Goal: Information Seeking & Learning: Learn about a topic

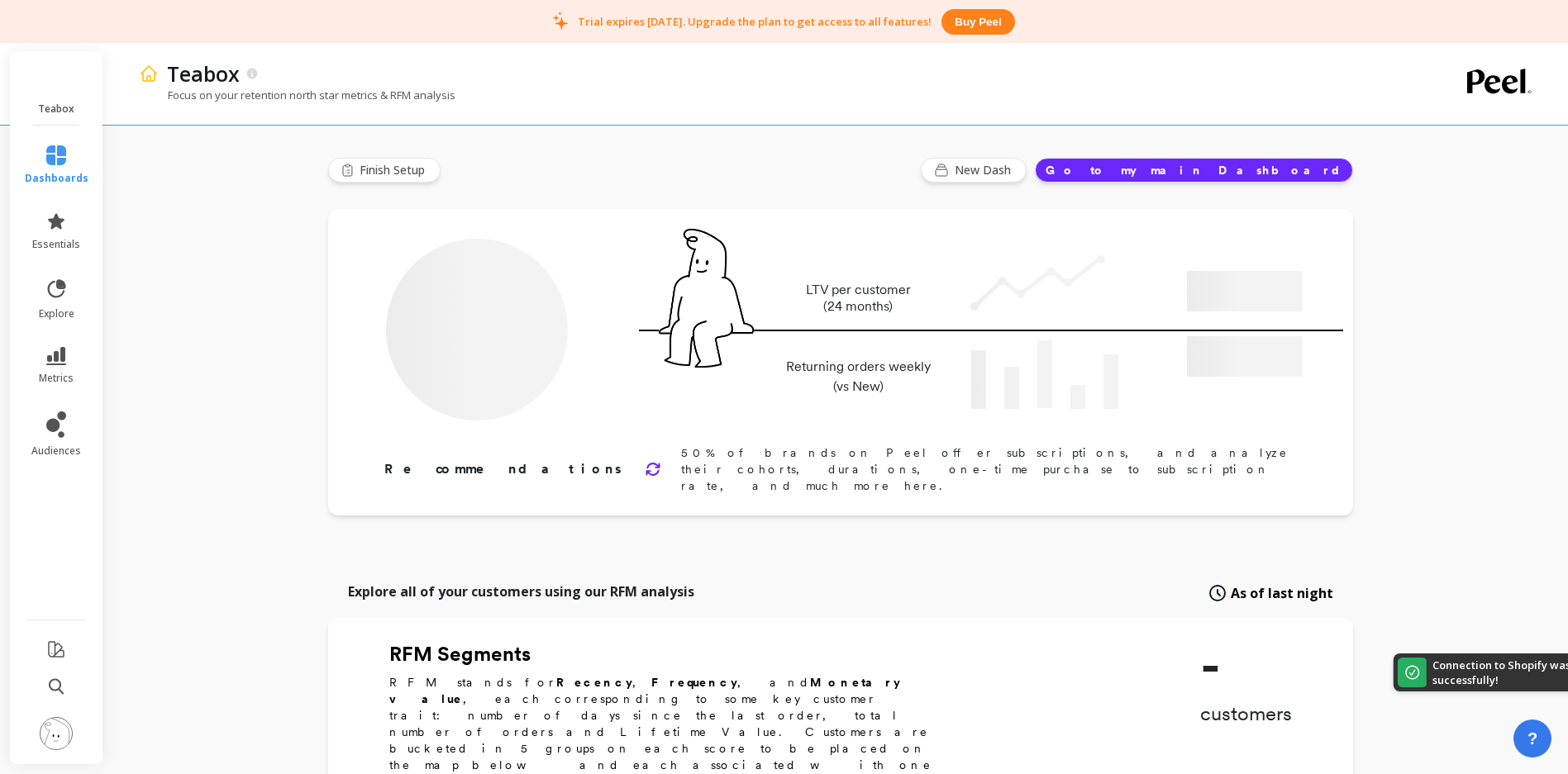
type input "Champions"
type input "2530"
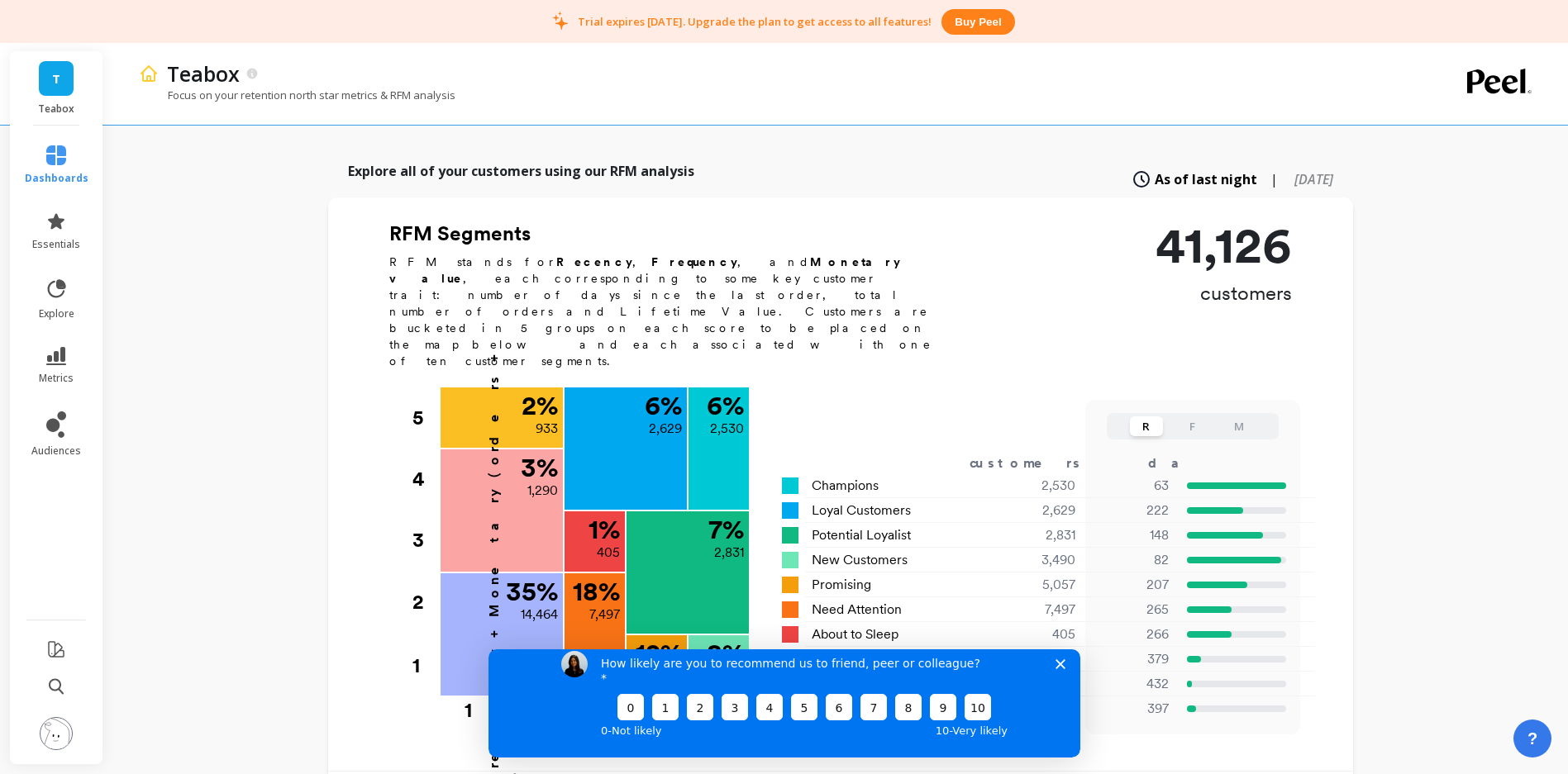
scroll to position [485, 0]
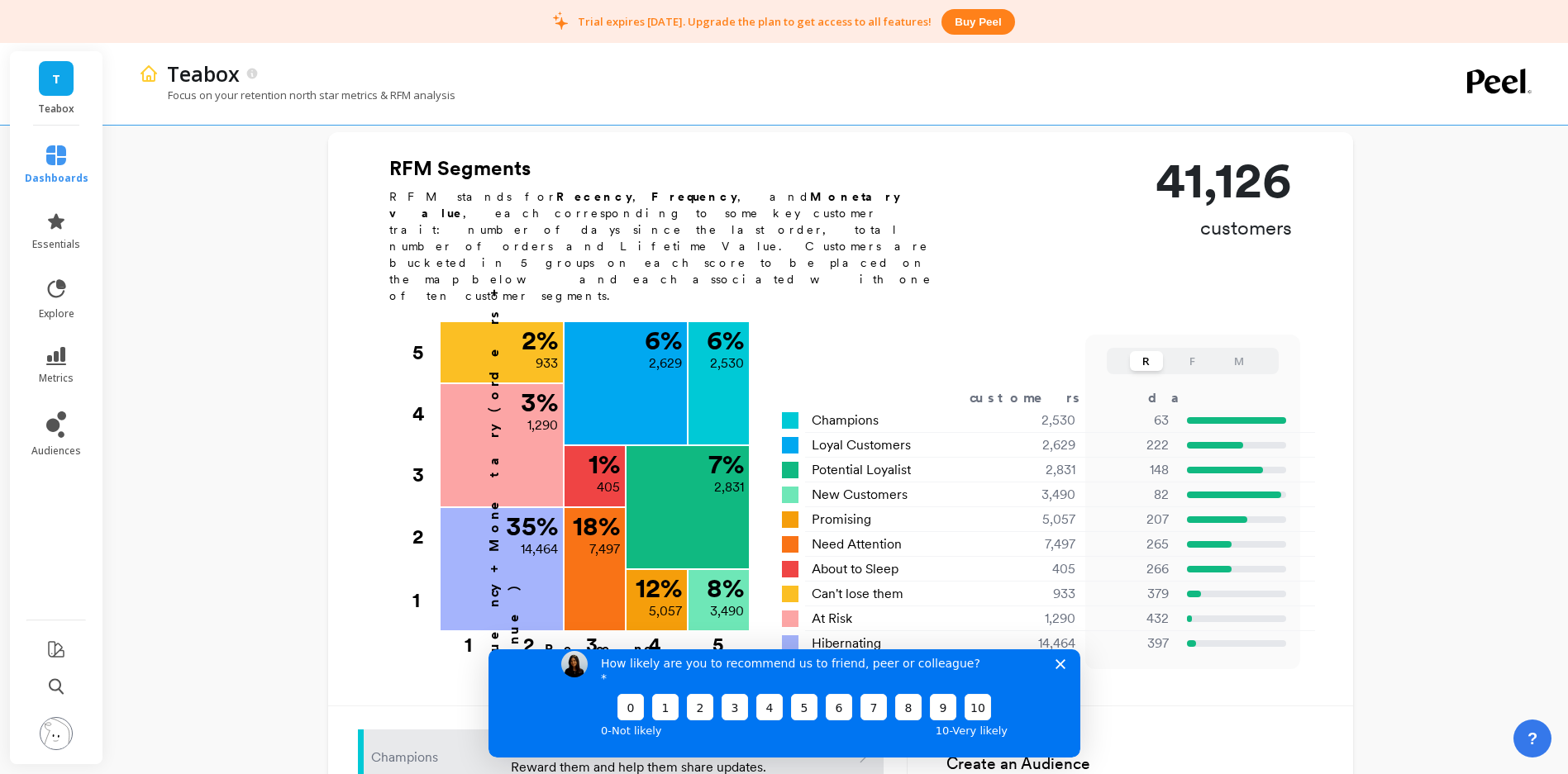
click at [1061, 689] on div "How likely are you to recommend us to friend, peer or colleague? 0 1 2 3 4 5 6 …" at bounding box center [783, 695] width 592 height 123
drag, startPoint x: 1054, startPoint y: 676, endPoint x: 1544, endPoint y: 1326, distance: 814.0
click at [1055, 668] on icon "Close survey" at bounding box center [1059, 663] width 10 height 10
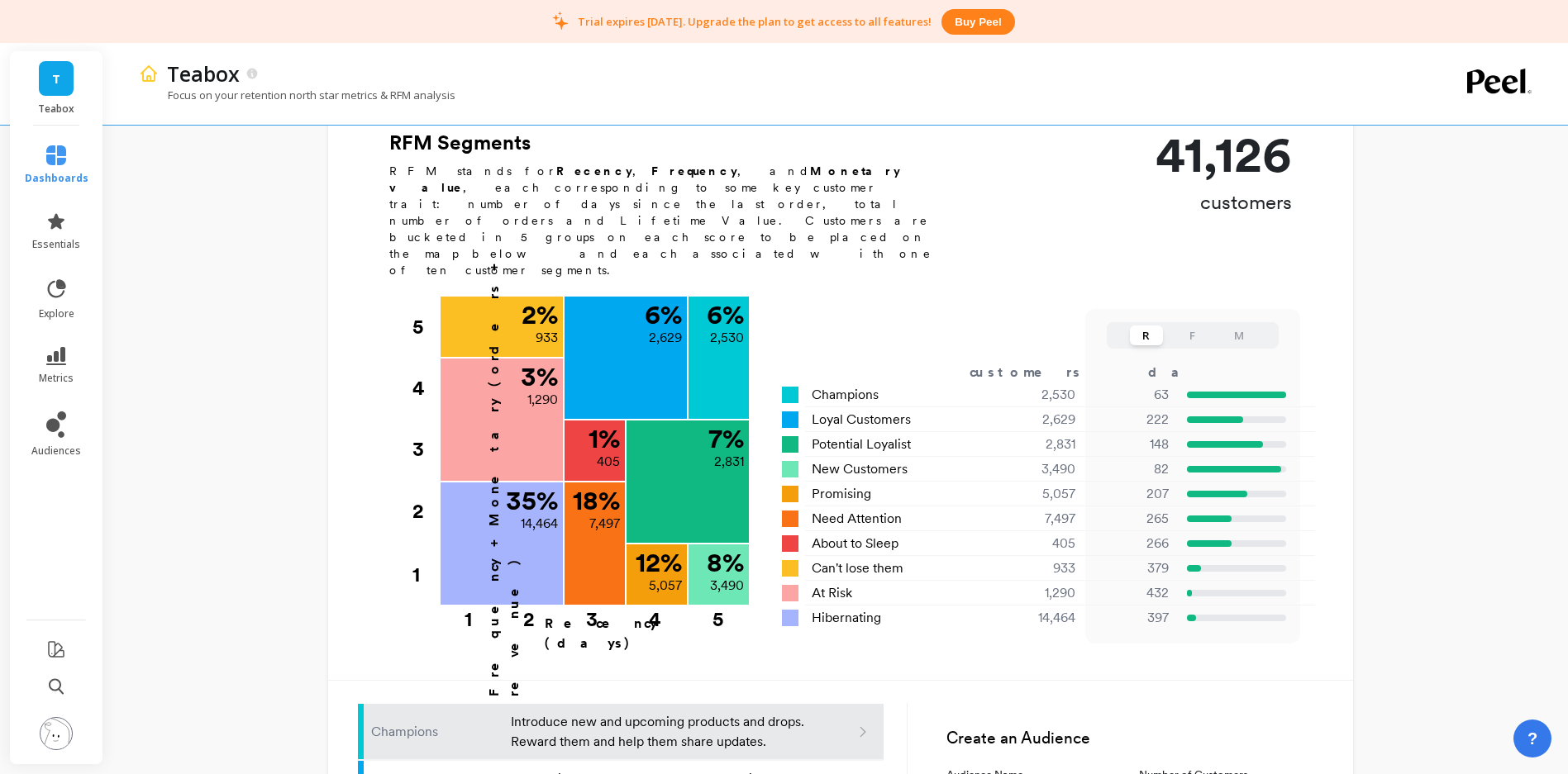
scroll to position [0, 0]
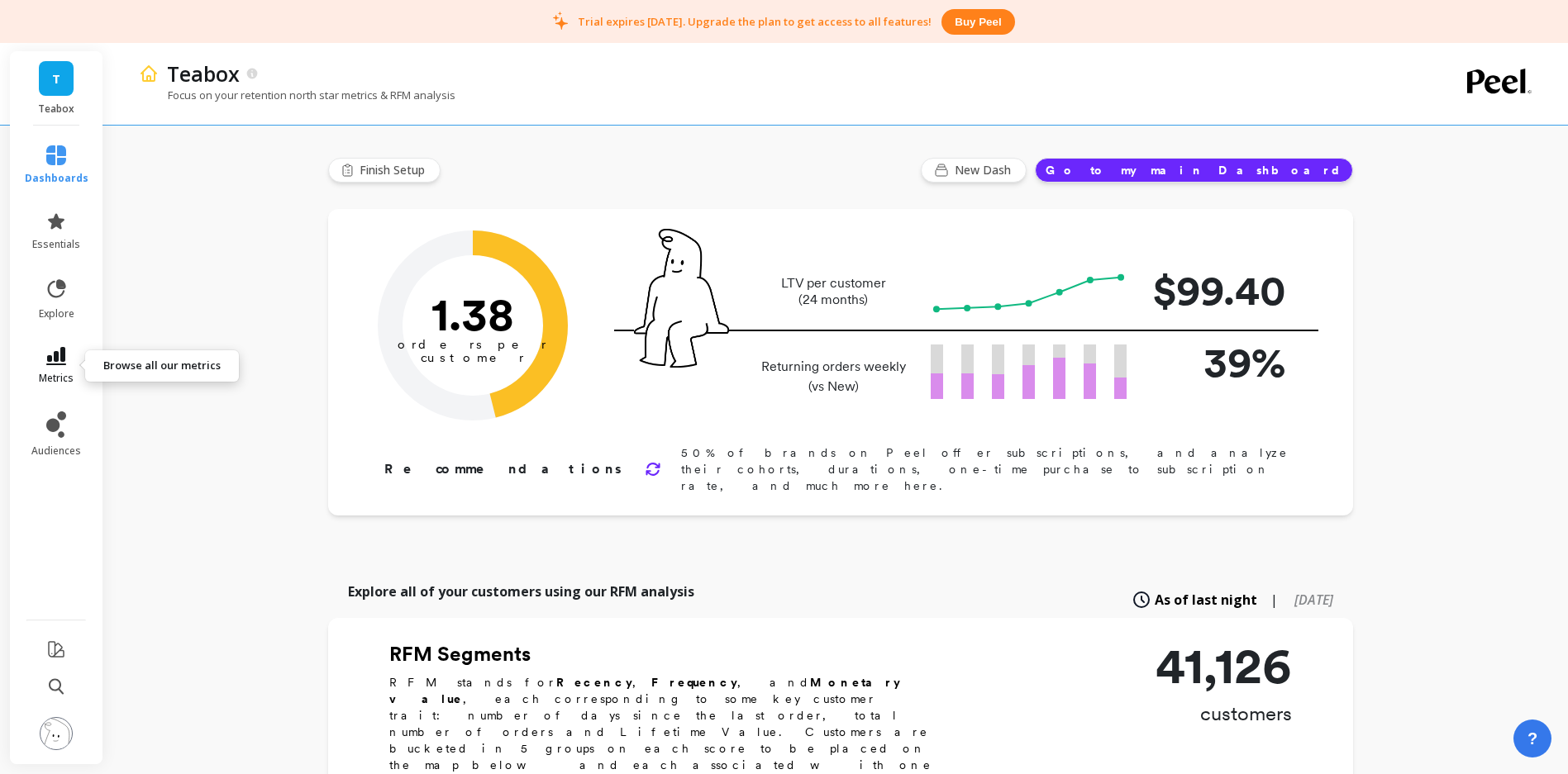
click at [57, 365] on link "metrics" at bounding box center [57, 365] width 64 height 38
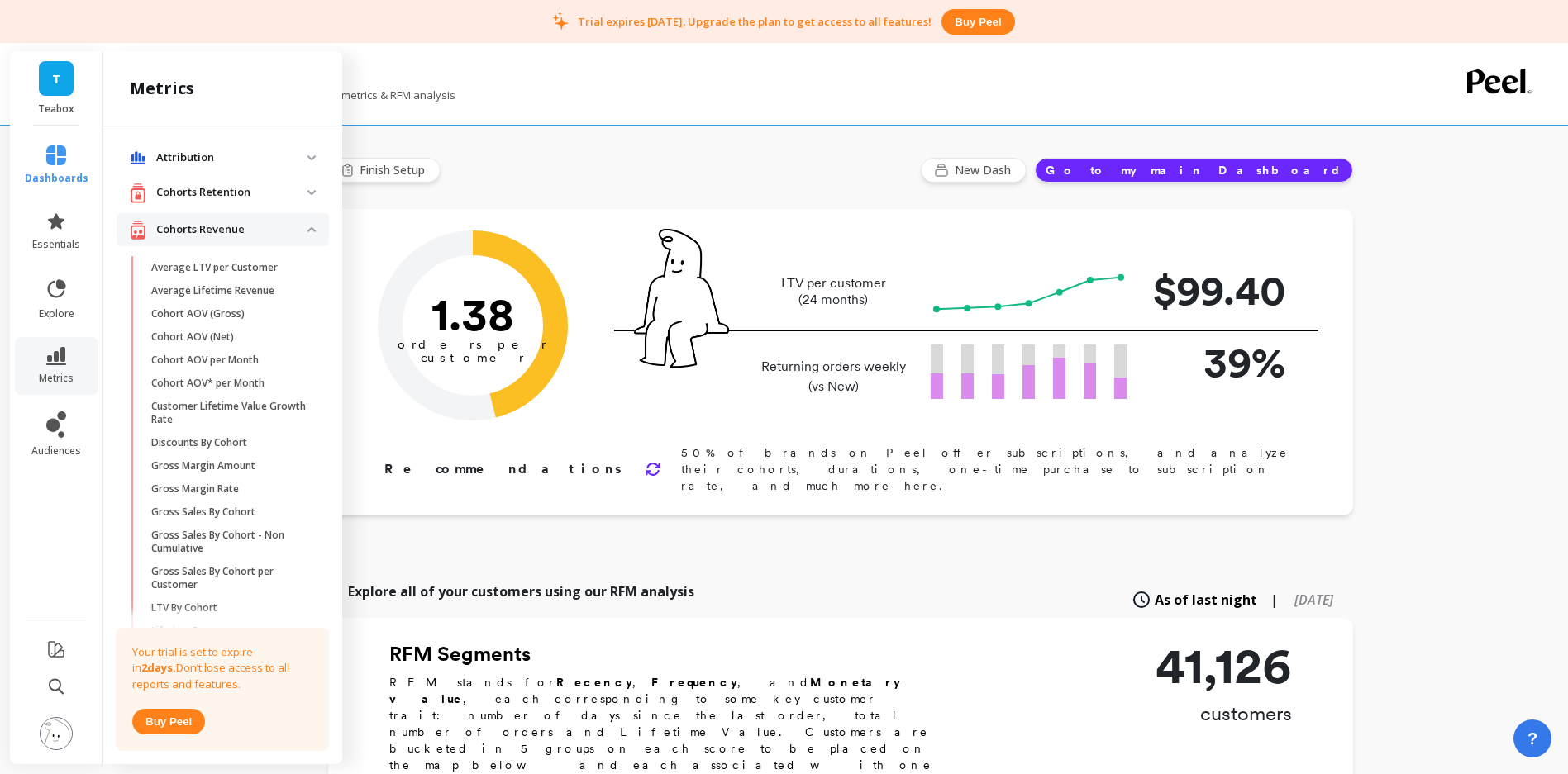
click at [307, 229] on img at bounding box center [311, 229] width 8 height 5
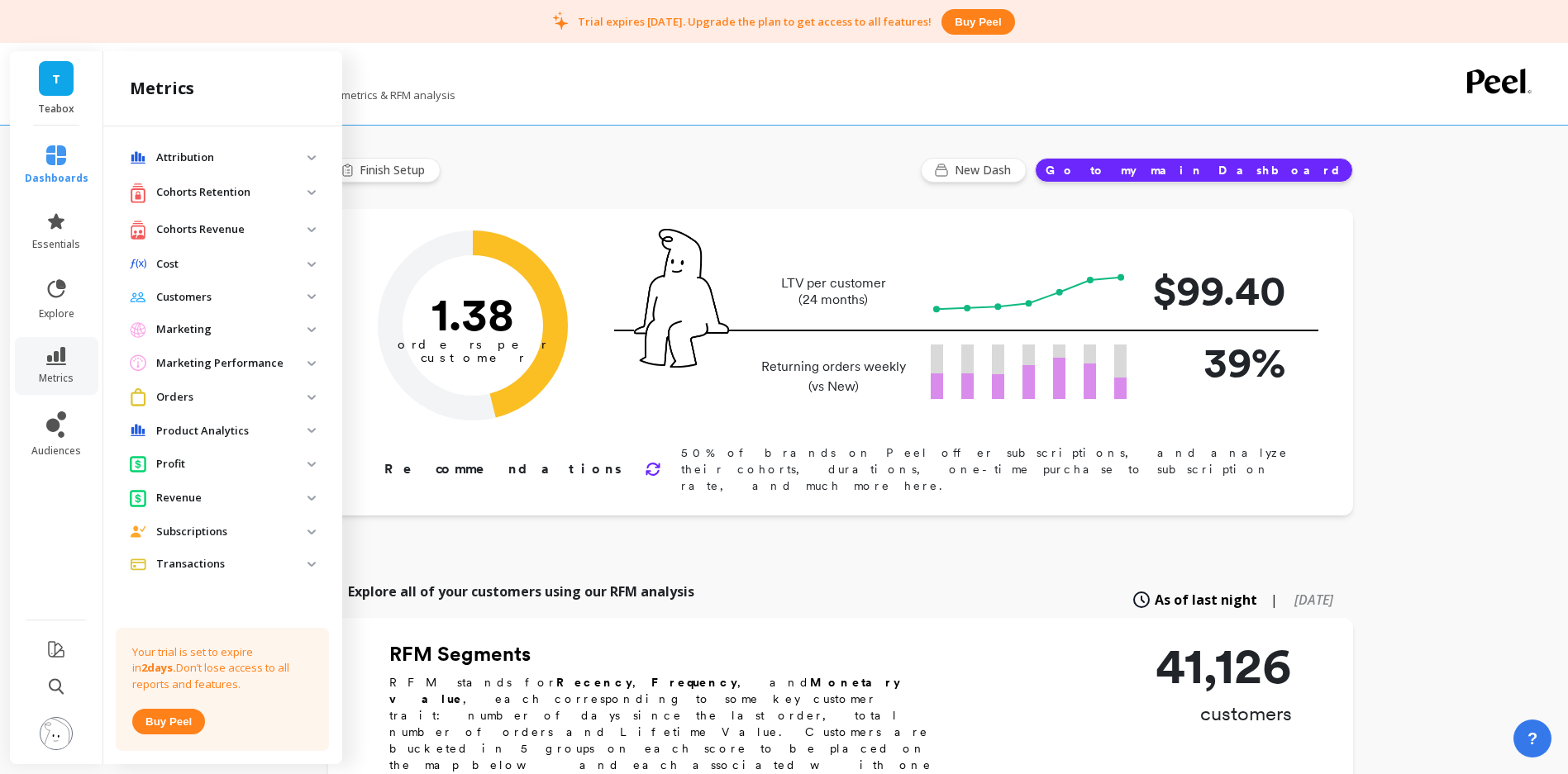
scroll to position [4, 0]
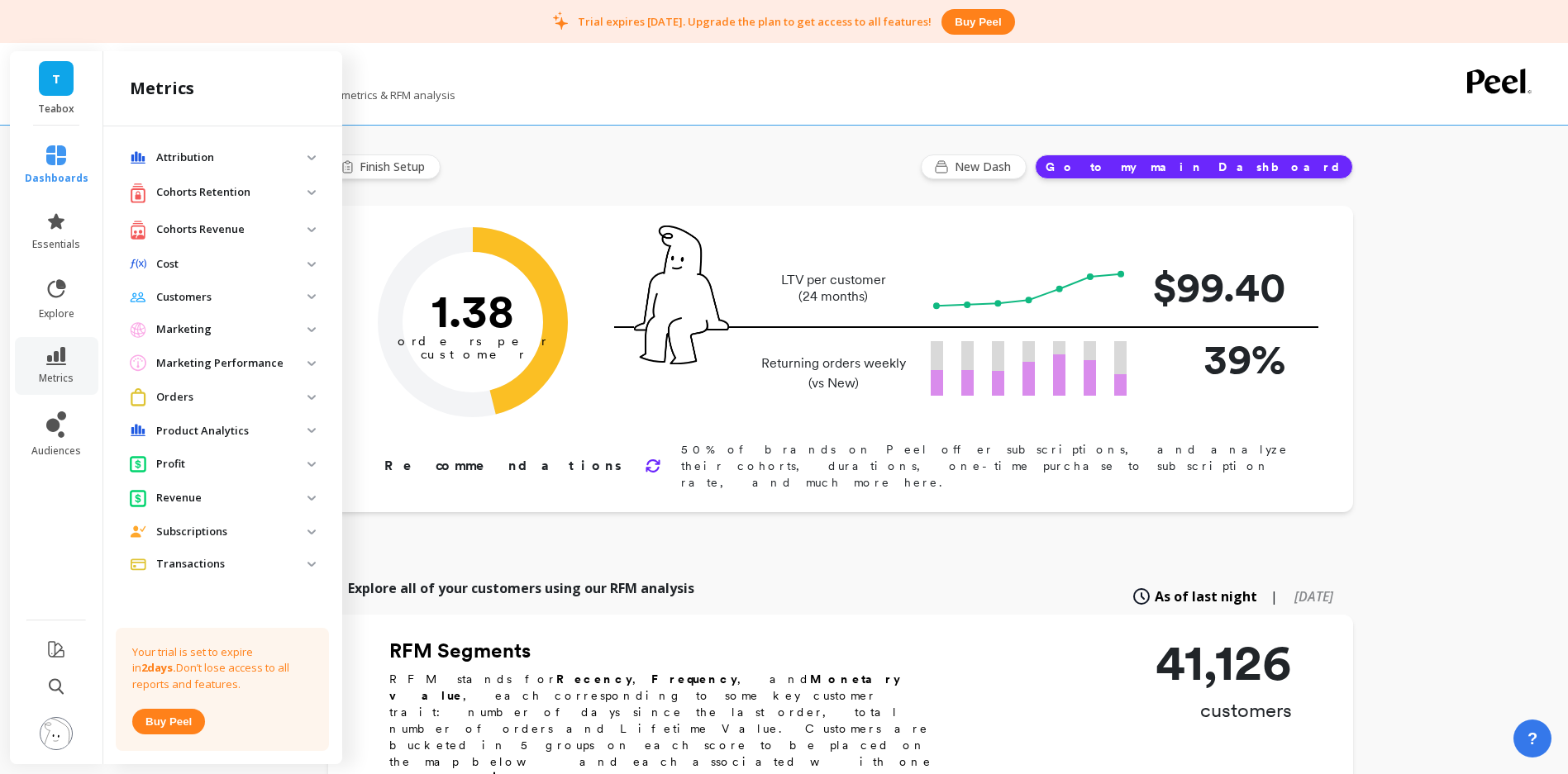
click at [267, 222] on p "Cohorts Revenue" at bounding box center [231, 229] width 151 height 17
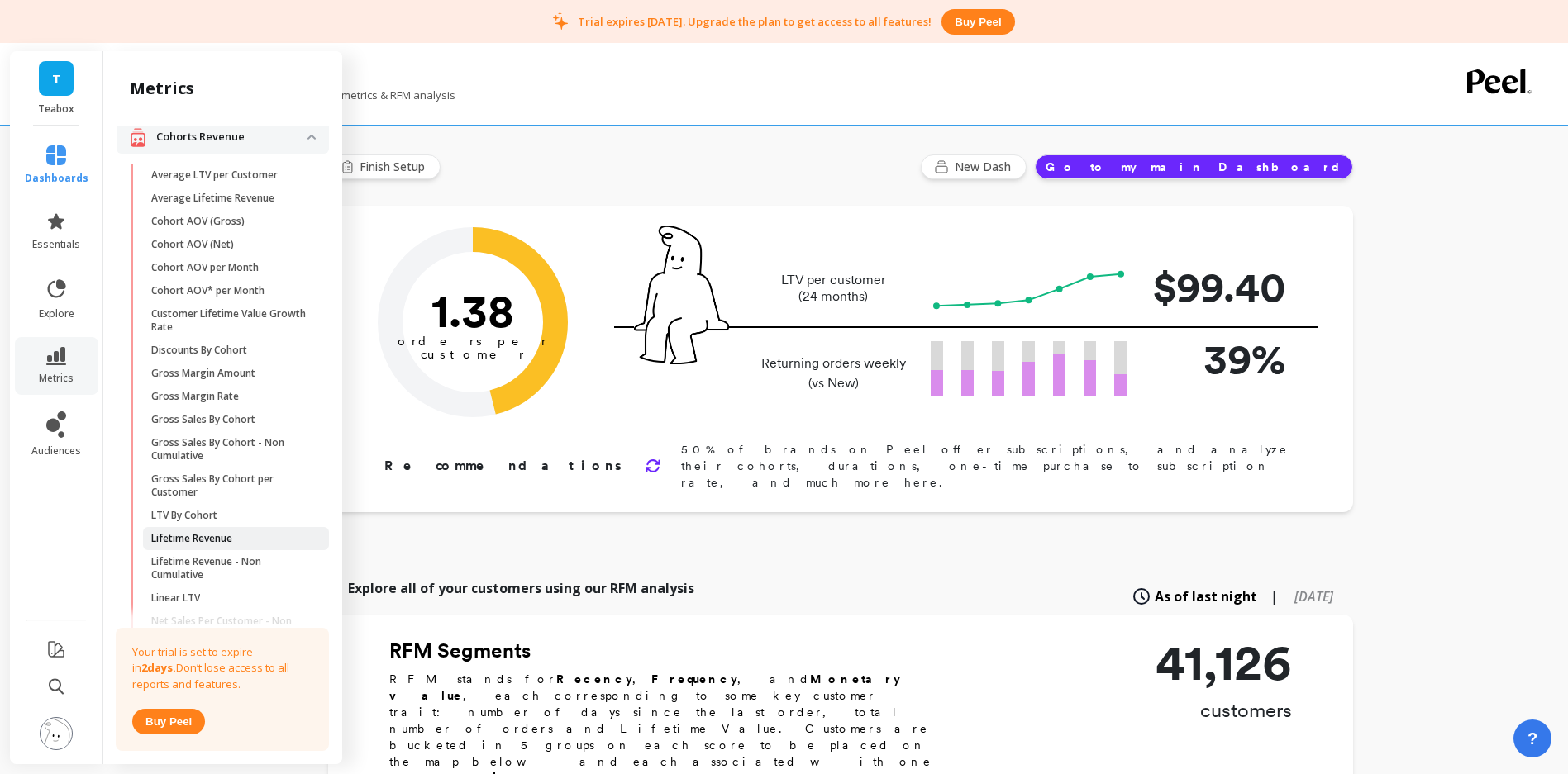
scroll to position [94, 0]
click at [250, 535] on span "Lifetime Revenue" at bounding box center [230, 537] width 158 height 13
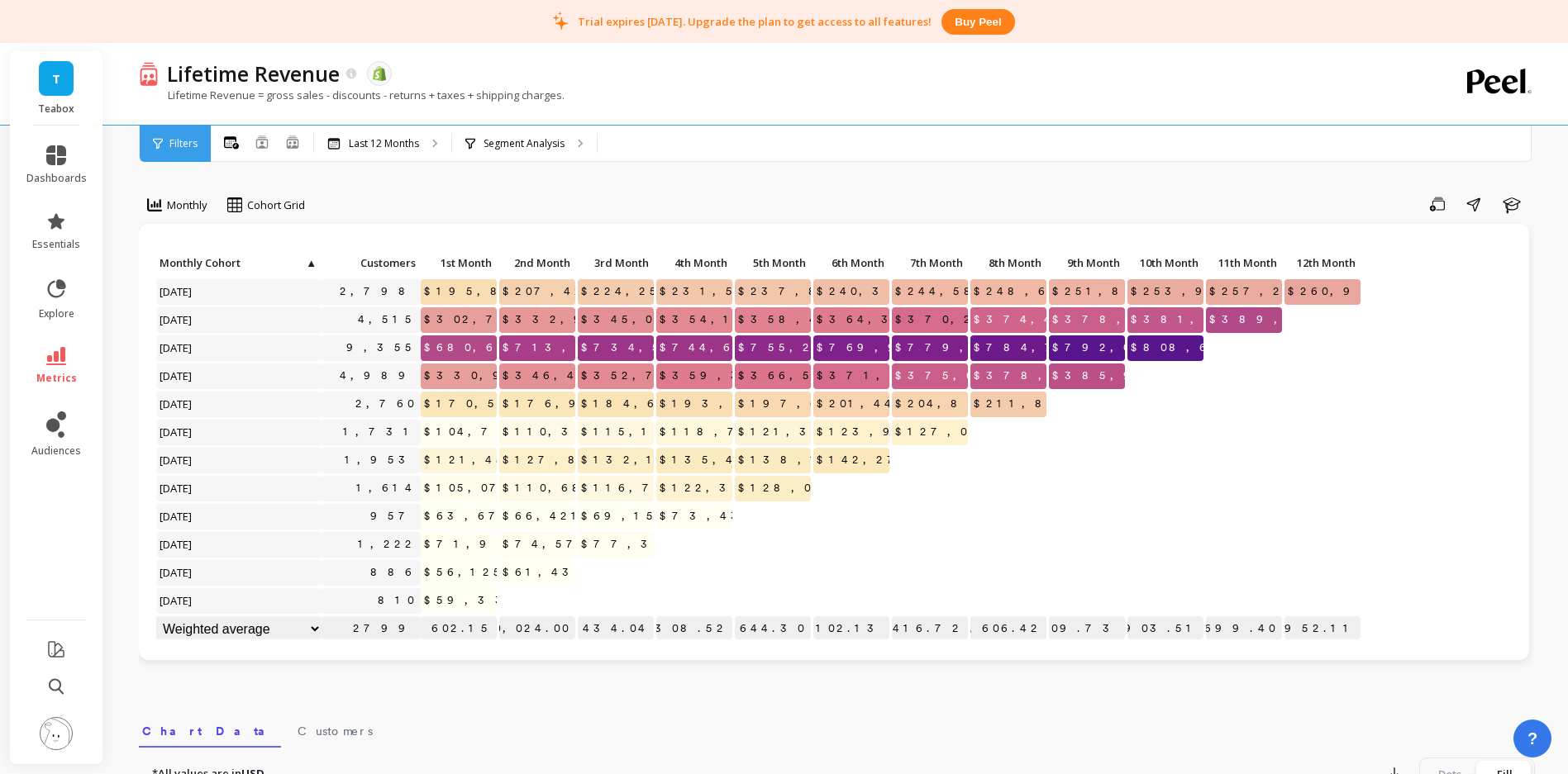
scroll to position [1, 0]
click at [524, 140] on p "Segment Analysis" at bounding box center [524, 143] width 81 height 13
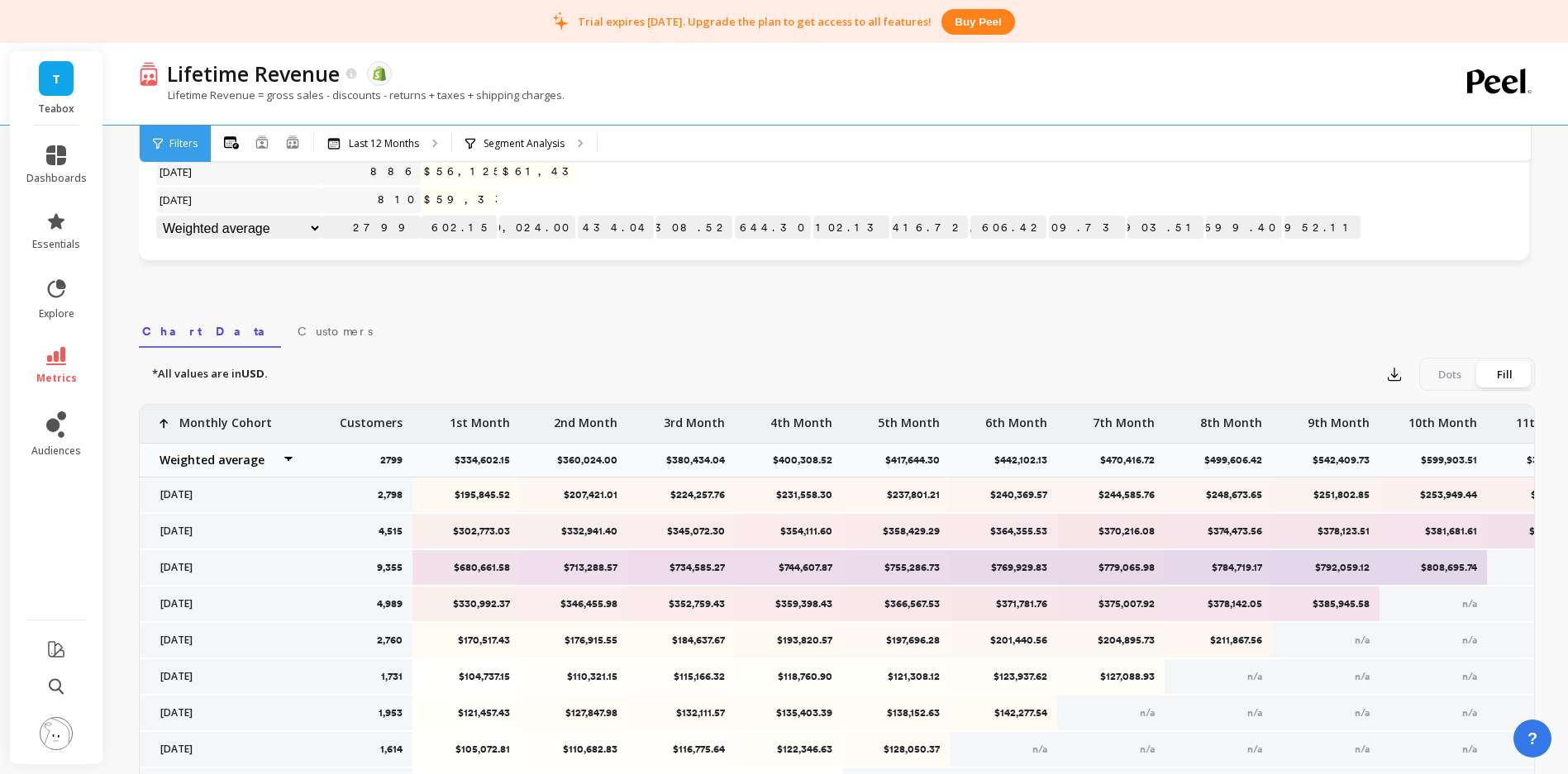
scroll to position [0, 0]
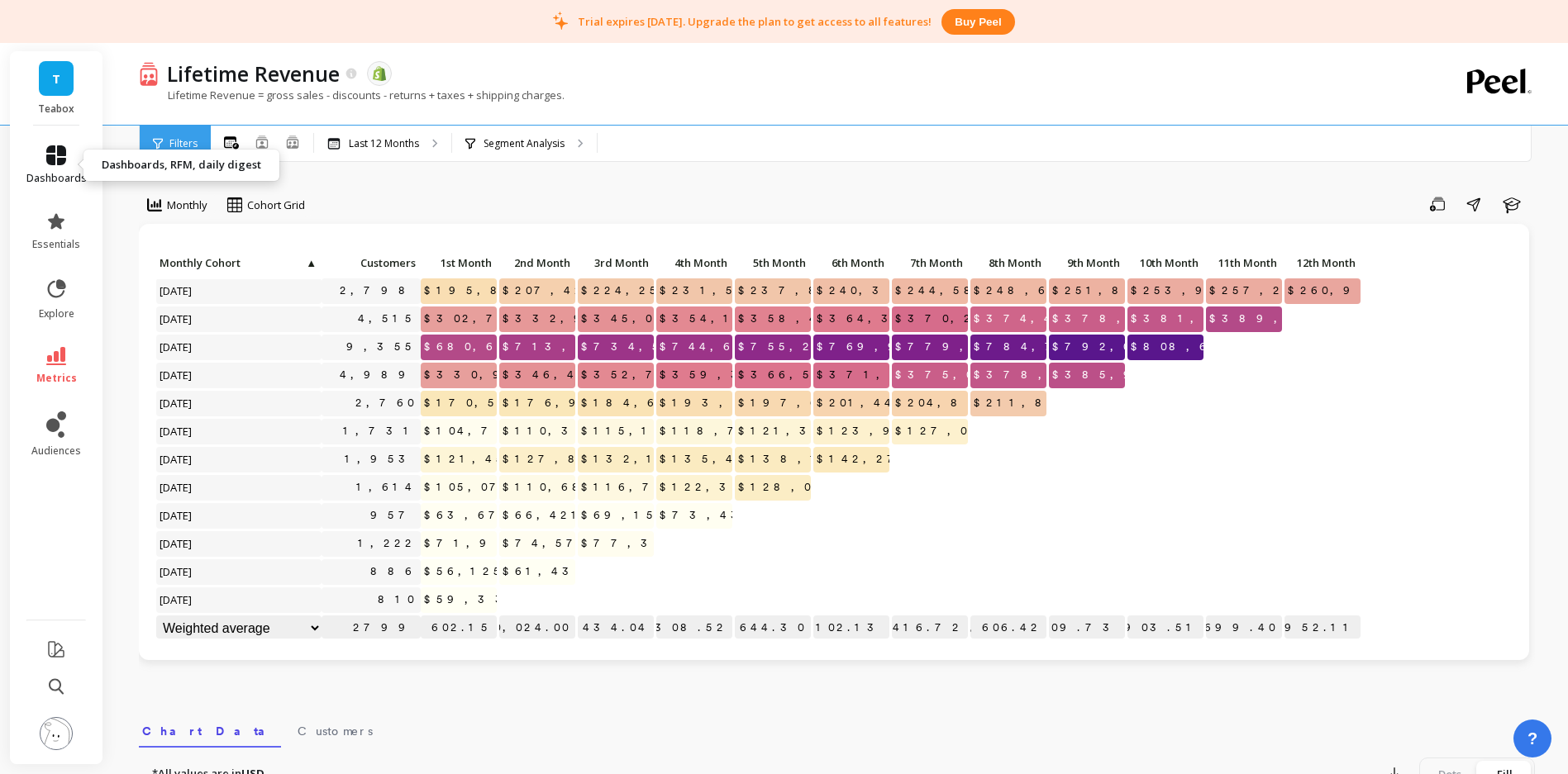
click at [71, 154] on link "dashboards" at bounding box center [57, 165] width 60 height 40
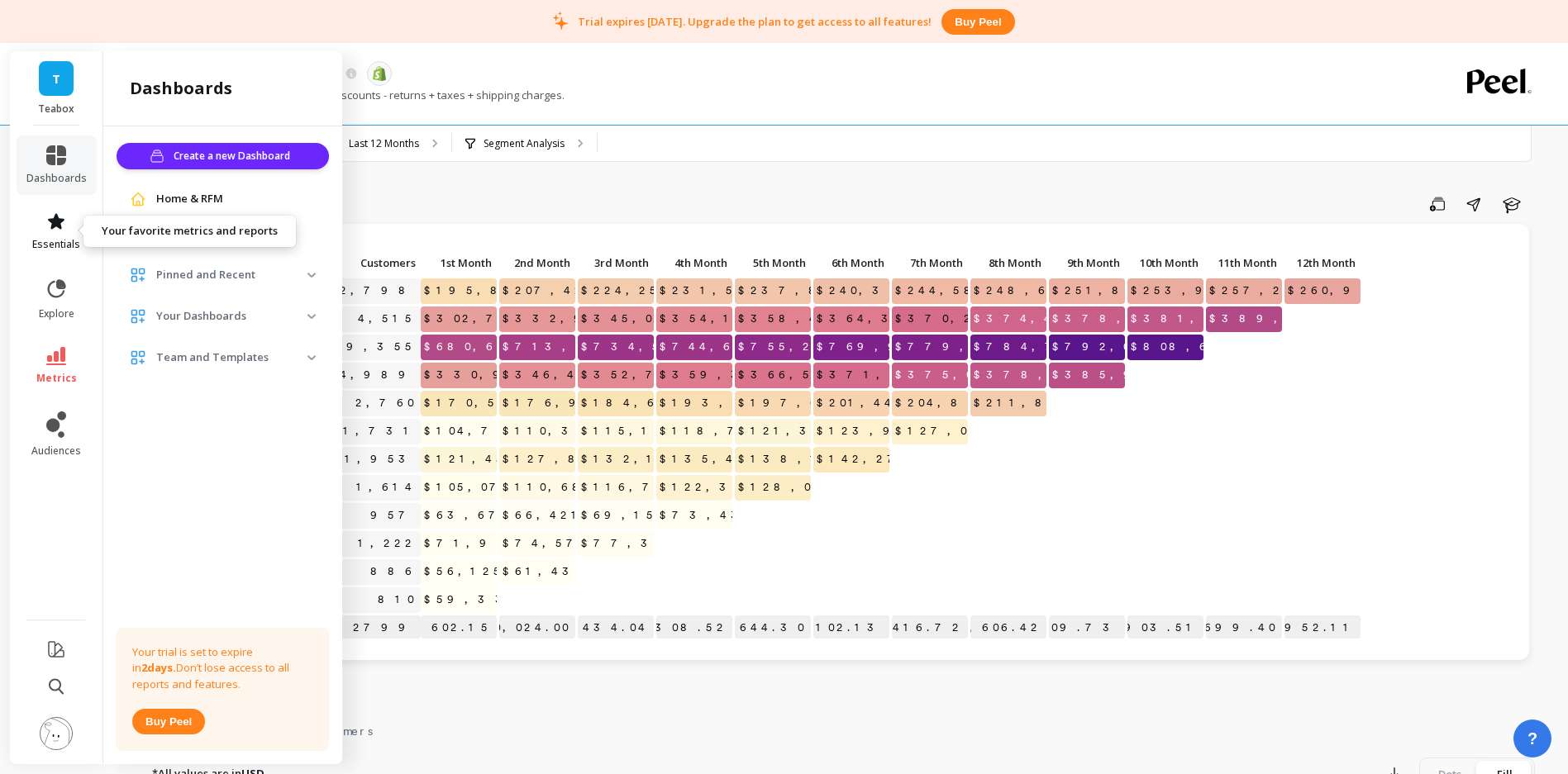
click at [56, 235] on link "essentials" at bounding box center [57, 231] width 60 height 40
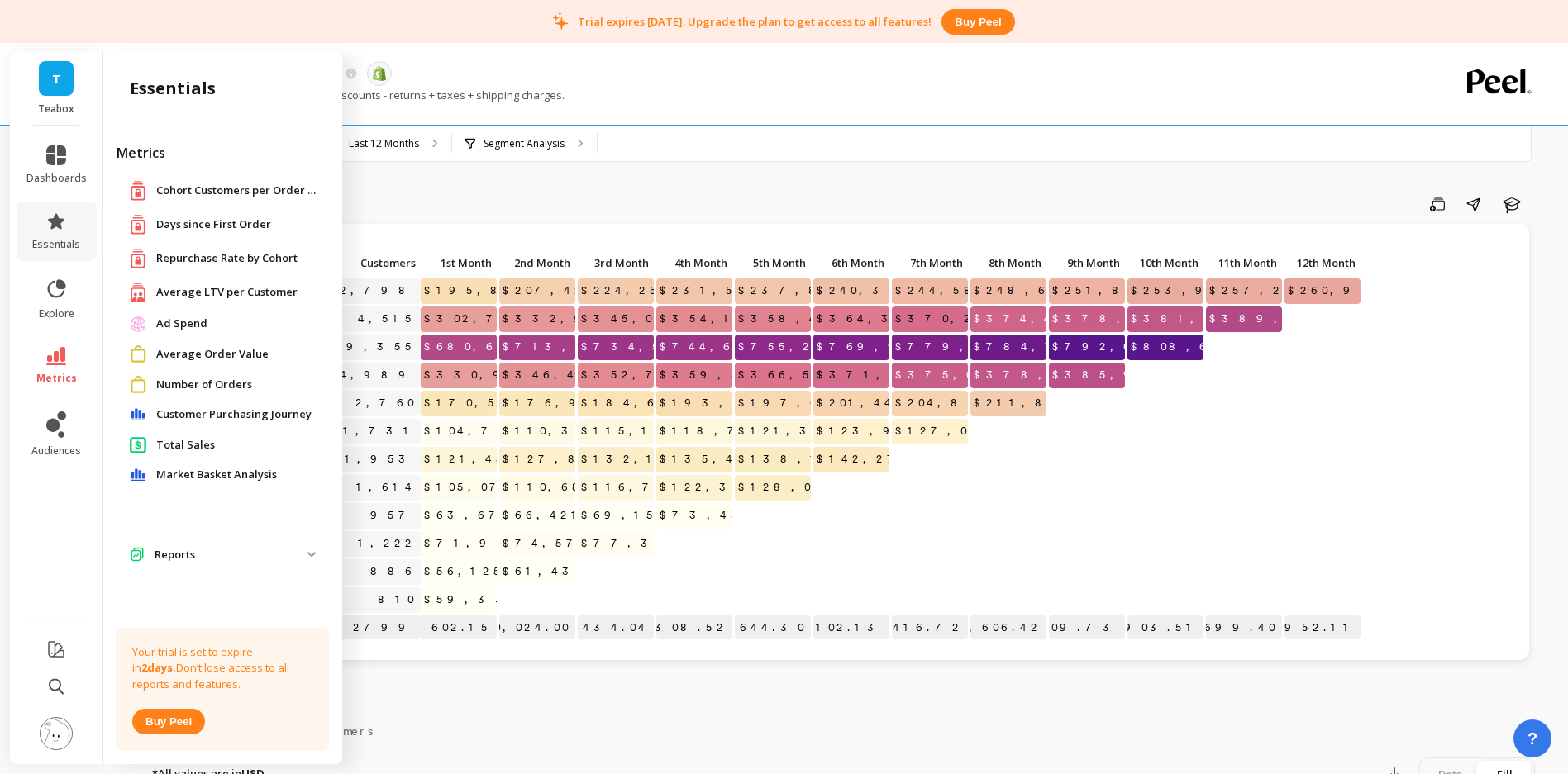
click at [251, 252] on span "Repurchase Rate by Cohort" at bounding box center [227, 259] width 141 height 17
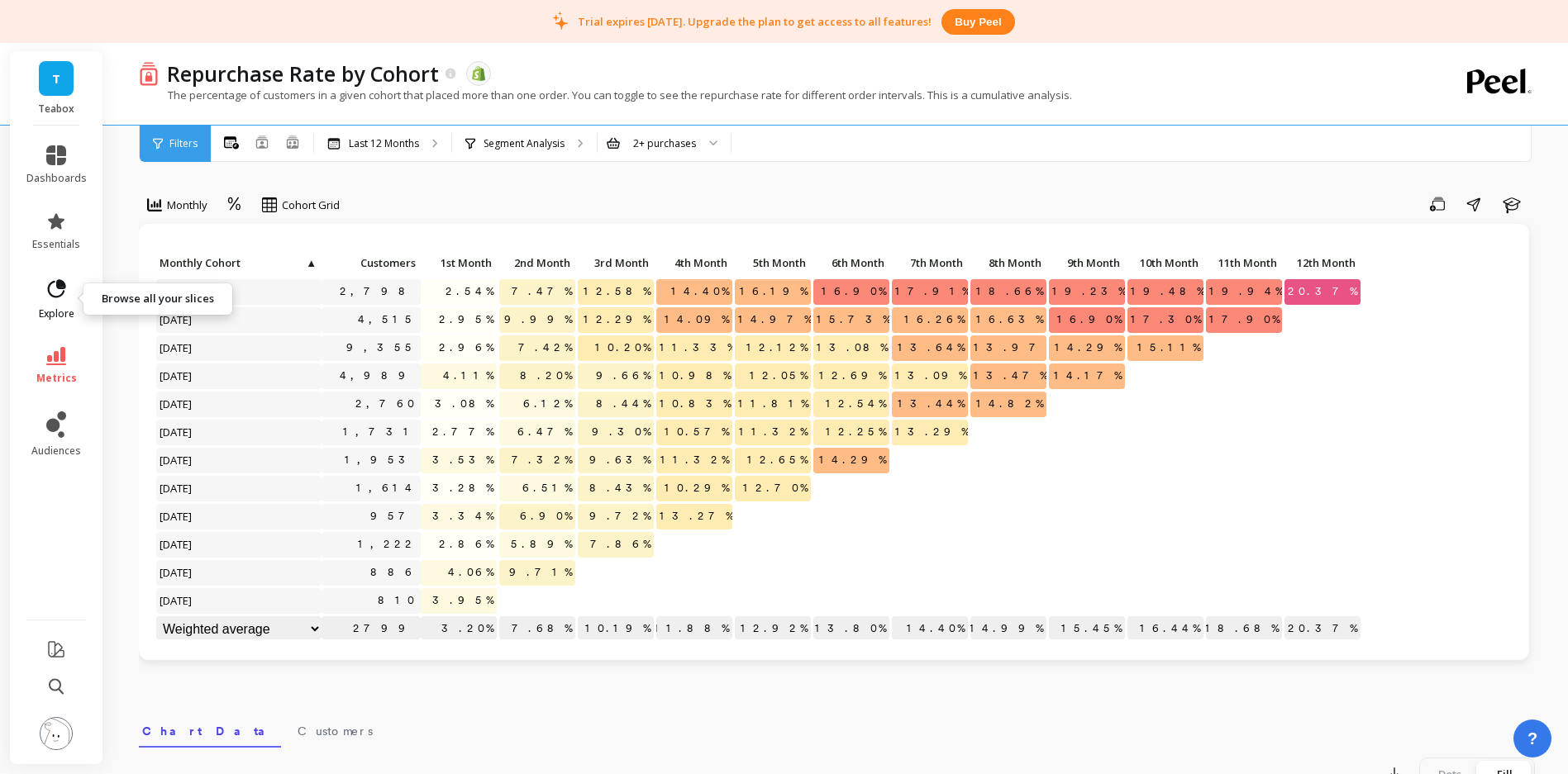
click at [64, 296] on icon at bounding box center [57, 289] width 23 height 23
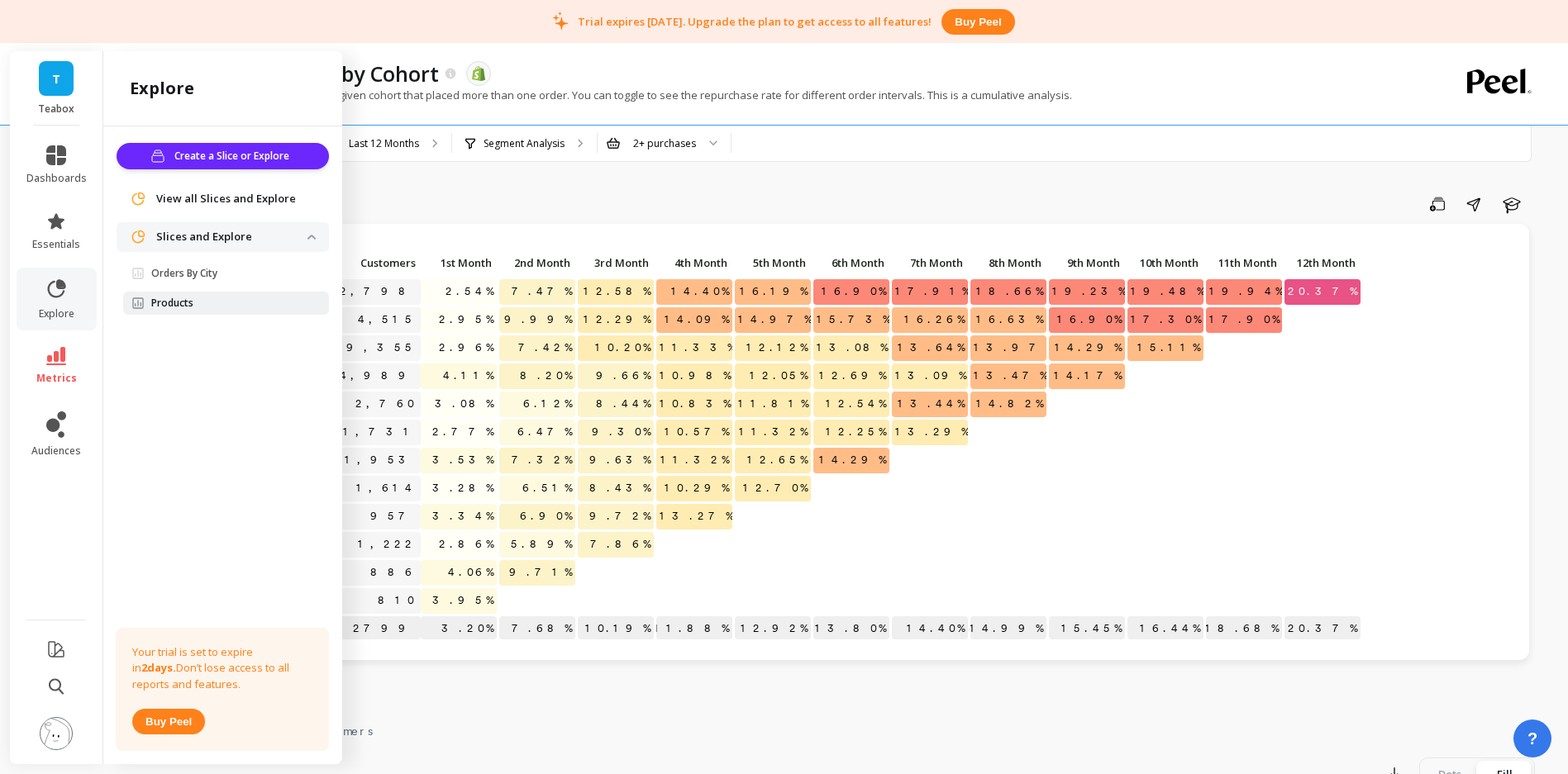
click at [213, 297] on span "Products" at bounding box center [219, 303] width 176 height 13
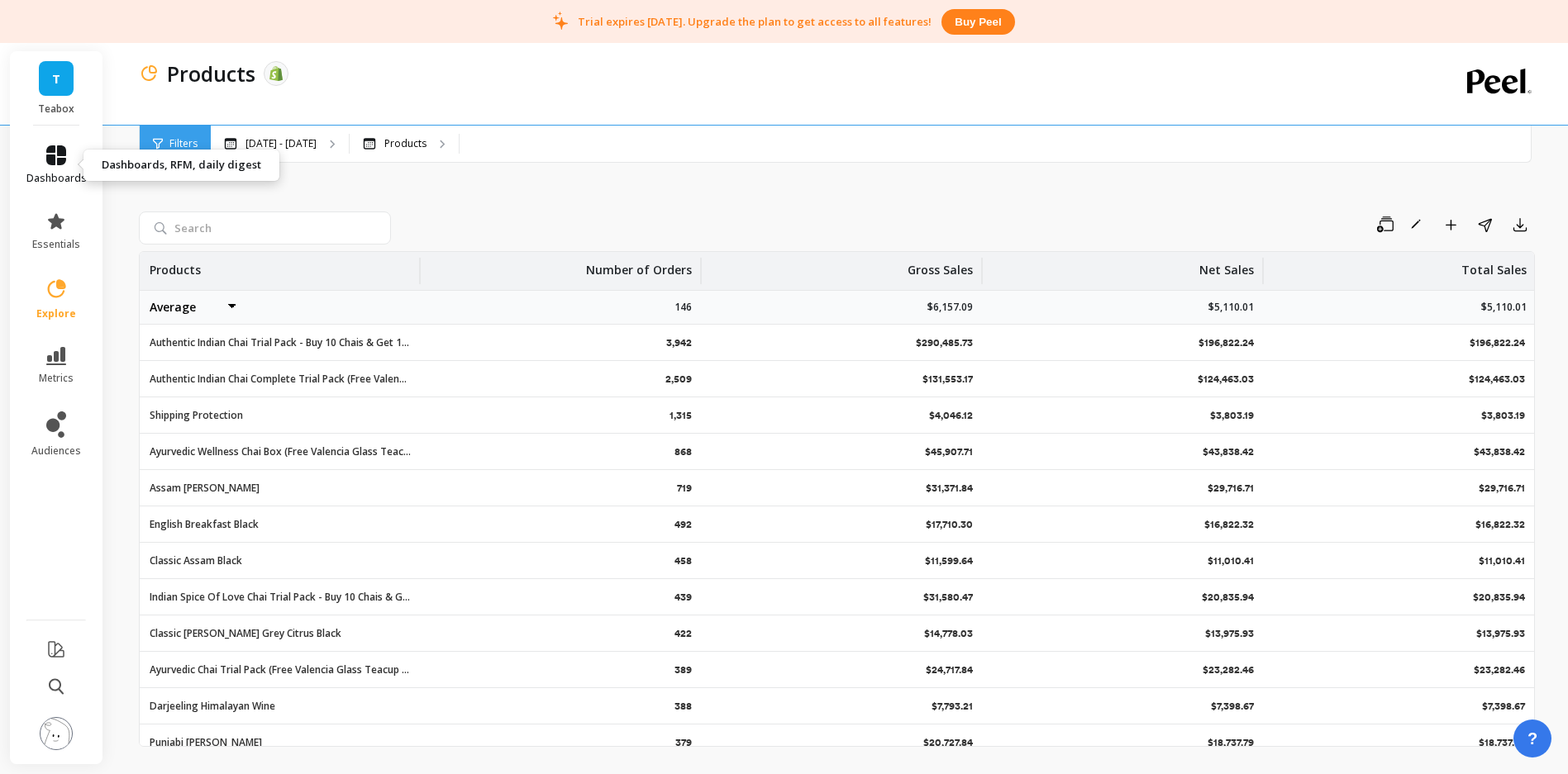
click at [57, 155] on icon at bounding box center [56, 155] width 19 height 19
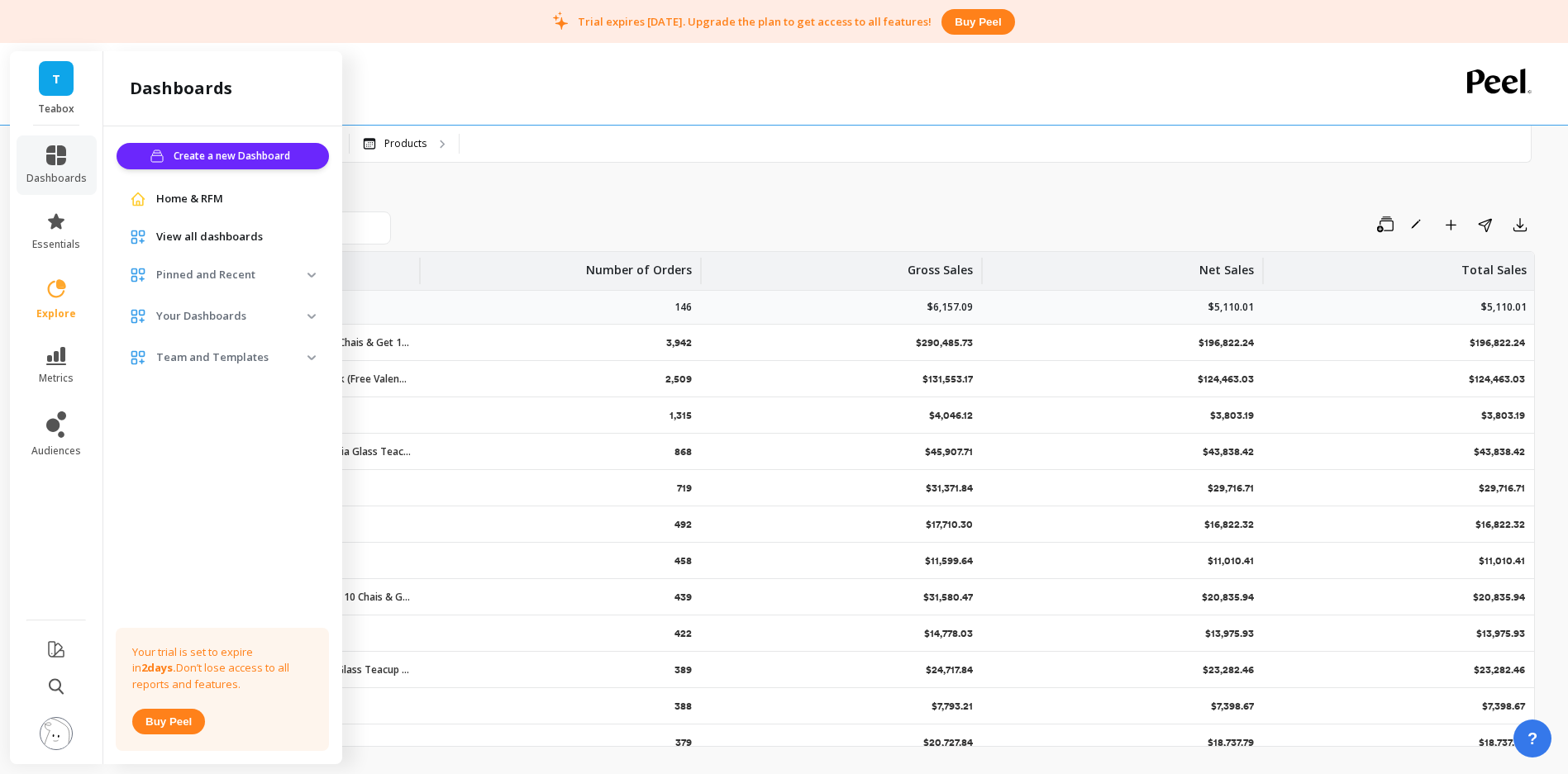
click at [230, 271] on p "Pinned and Recent" at bounding box center [231, 274] width 151 height 17
click at [61, 294] on icon at bounding box center [57, 288] width 19 height 19
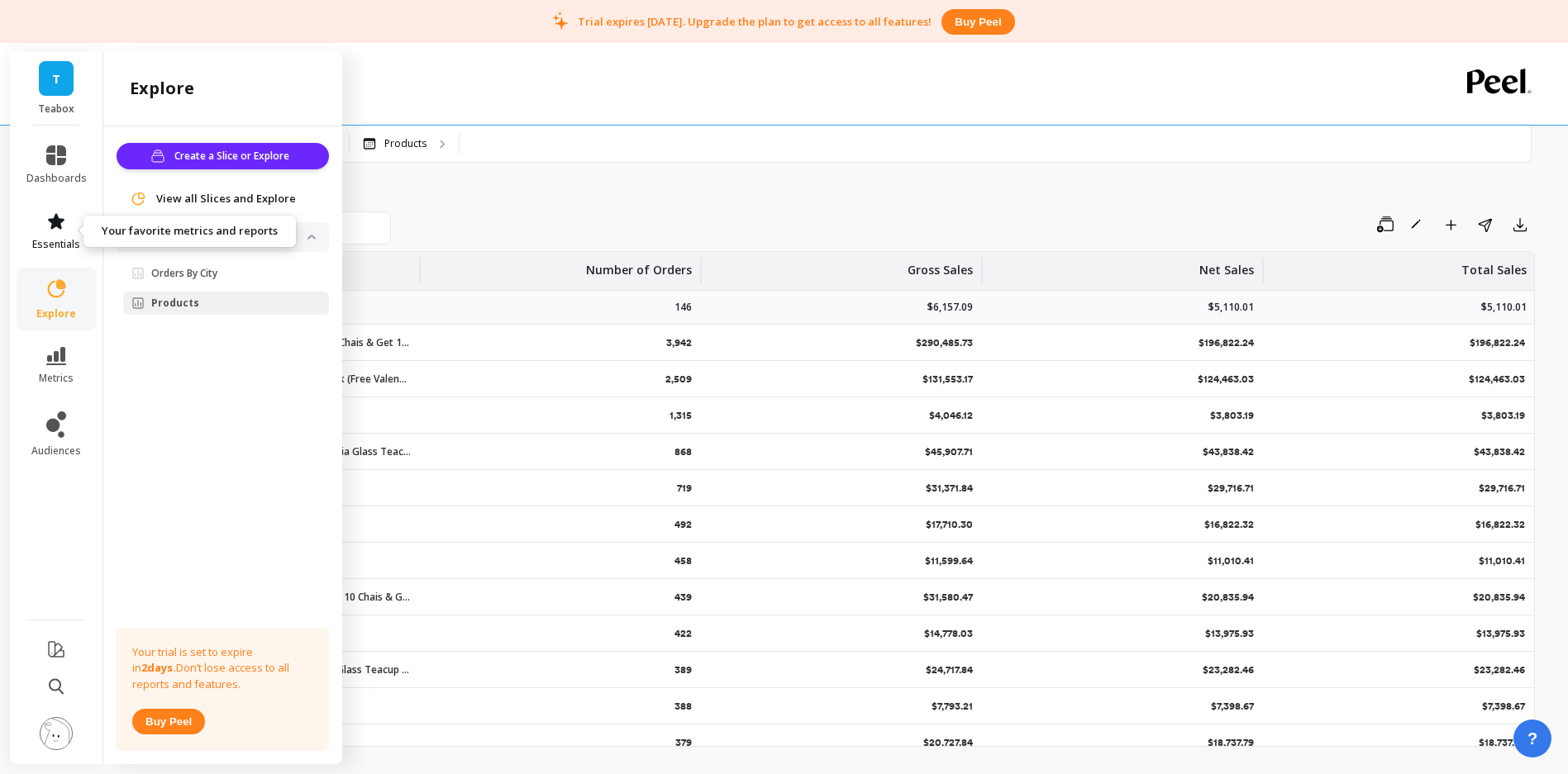
click at [57, 245] on span "essentials" at bounding box center [57, 244] width 48 height 13
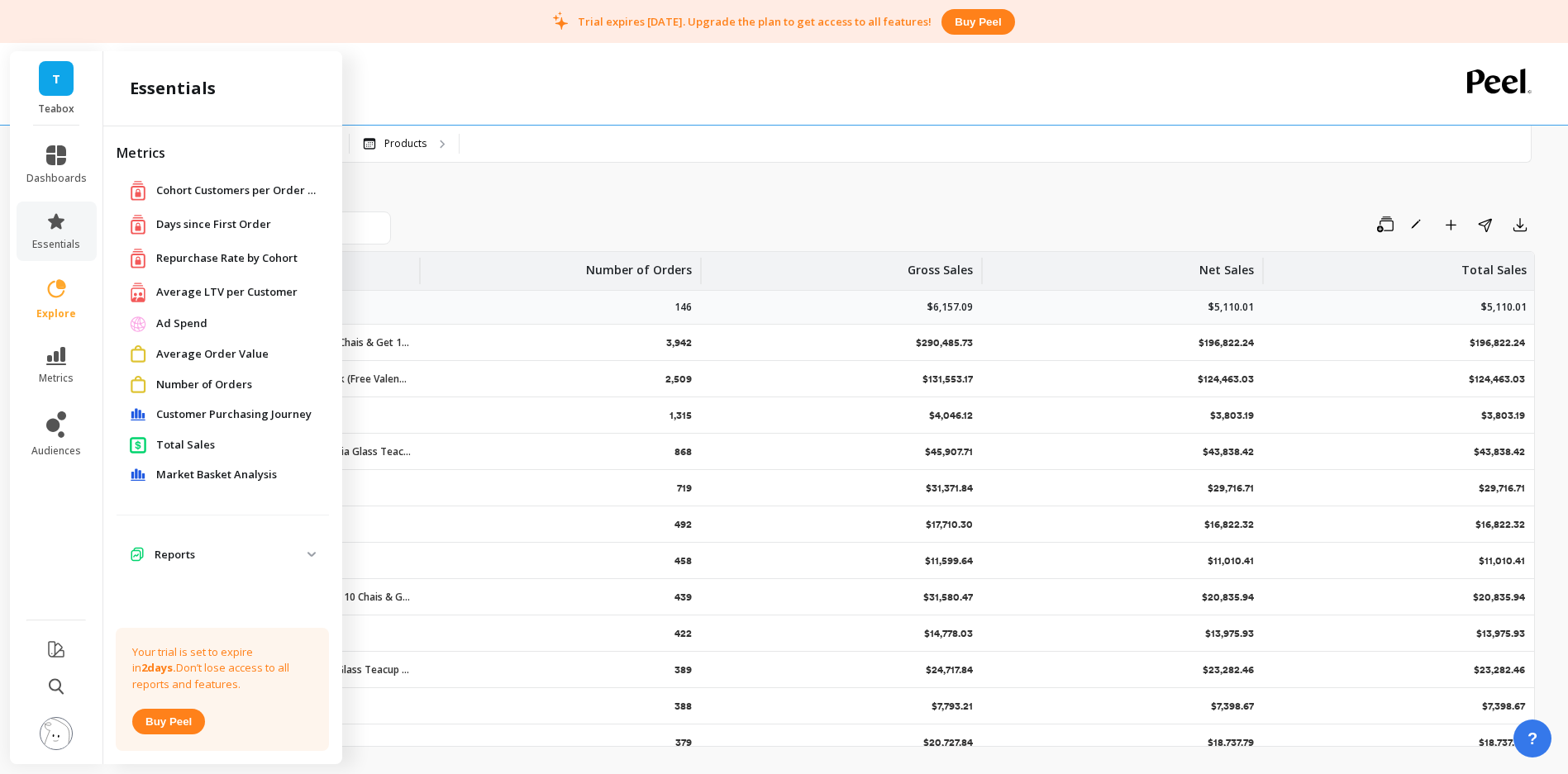
click at [203, 254] on span "Repurchase Rate by Cohort" at bounding box center [227, 259] width 141 height 17
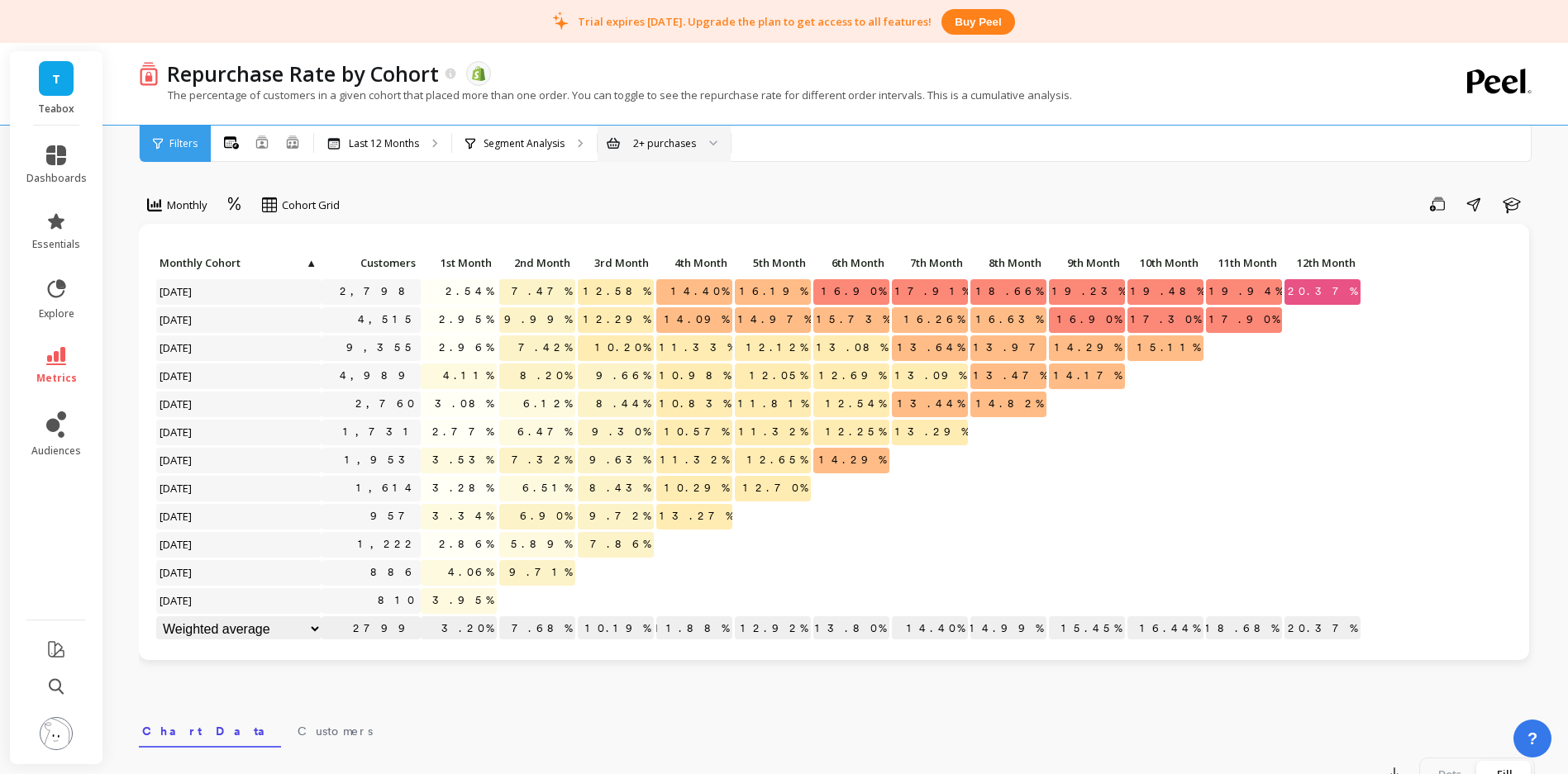
click at [688, 147] on div "2+ purchases" at bounding box center [664, 144] width 63 height 16
click at [544, 153] on div "Segment Analysis" at bounding box center [524, 143] width 145 height 36
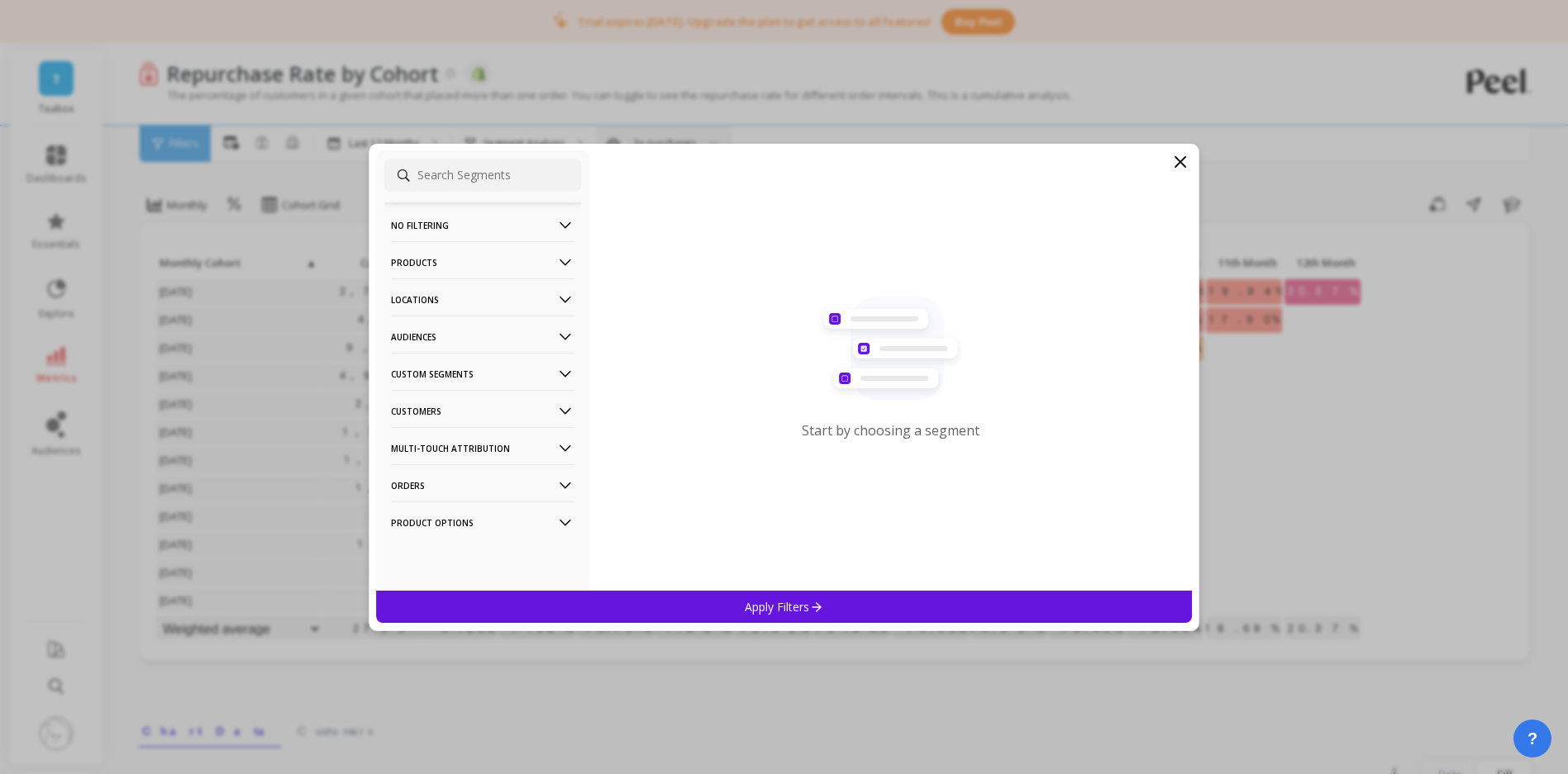
click at [471, 257] on p "Products" at bounding box center [483, 262] width 184 height 42
click at [457, 390] on div "Products" at bounding box center [482, 381] width 197 height 26
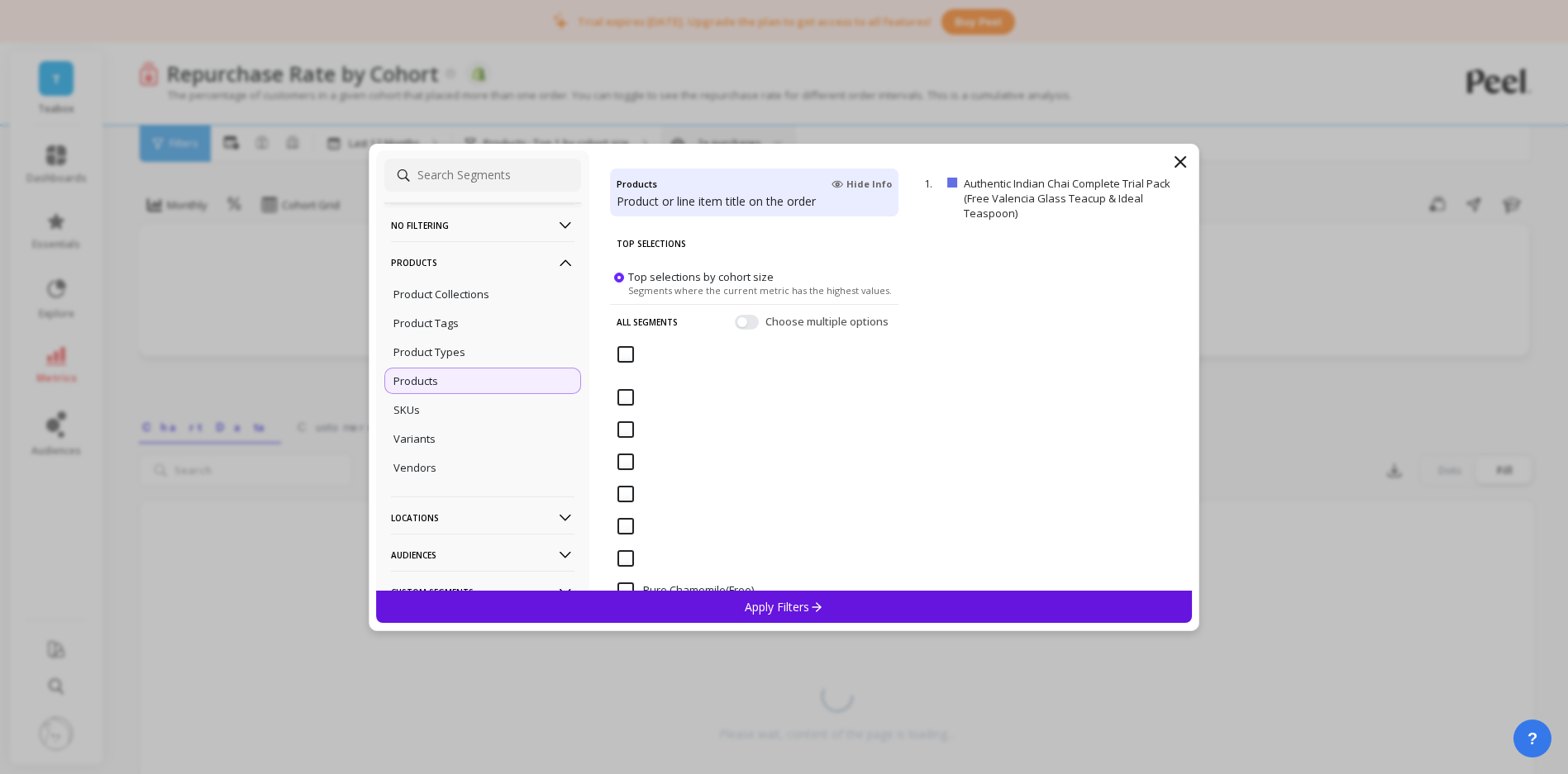
click at [1186, 155] on icon at bounding box center [1180, 162] width 19 height 19
